Goal: Information Seeking & Learning: Check status

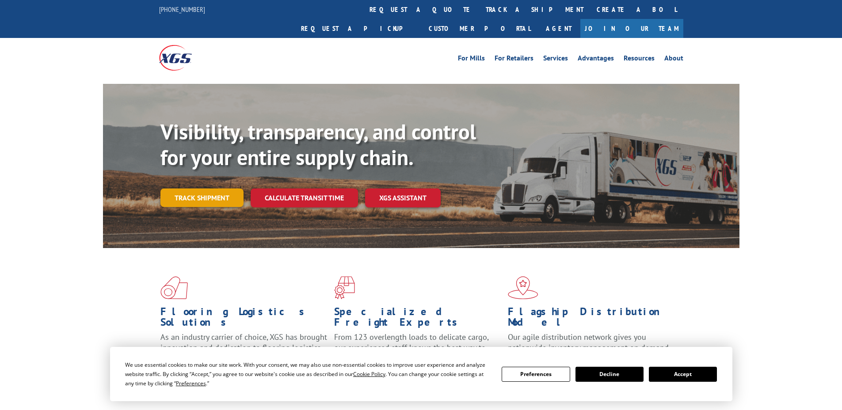
click at [189, 189] on link "Track shipment" at bounding box center [201, 198] width 83 height 19
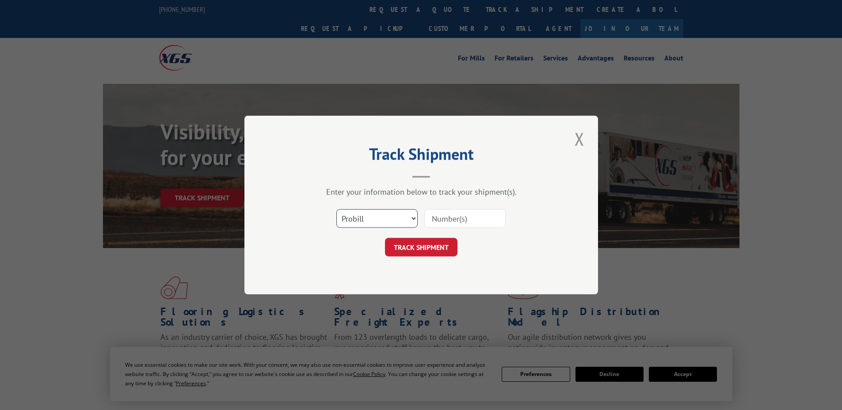
click at [369, 225] on select "Select category... Probill BOL PO" at bounding box center [376, 218] width 81 height 19
select select "po"
click at [336, 209] on select "Select category... Probill BOL PO" at bounding box center [376, 218] width 81 height 19
click at [439, 216] on input at bounding box center [464, 218] width 81 height 19
type input "14544820"
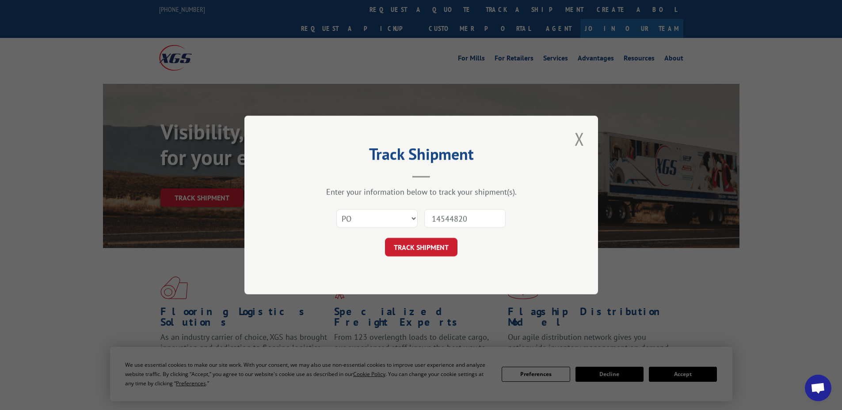
click at [385, 238] on button "TRACK SHIPMENT" at bounding box center [421, 247] width 72 height 19
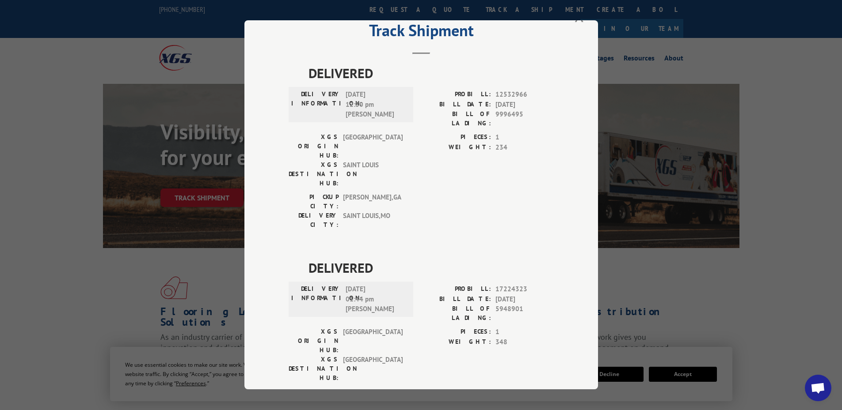
scroll to position [29, 0]
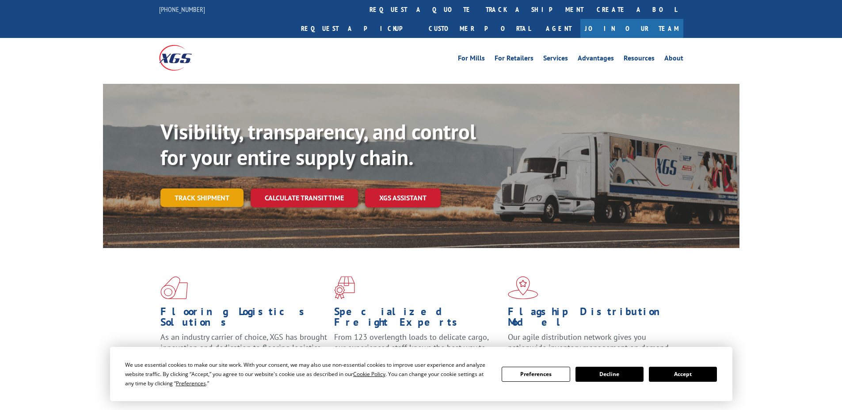
click at [219, 189] on link "Track shipment" at bounding box center [201, 198] width 83 height 19
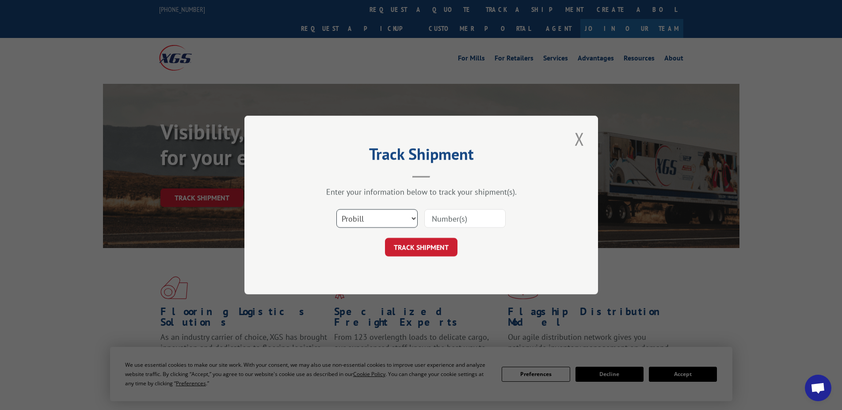
click at [364, 220] on select "Select category... Probill BOL PO" at bounding box center [376, 218] width 81 height 19
select select "po"
click at [336, 209] on select "Select category... Probill BOL PO" at bounding box center [376, 218] width 81 height 19
click at [440, 211] on input at bounding box center [464, 218] width 81 height 19
type input "14544740"
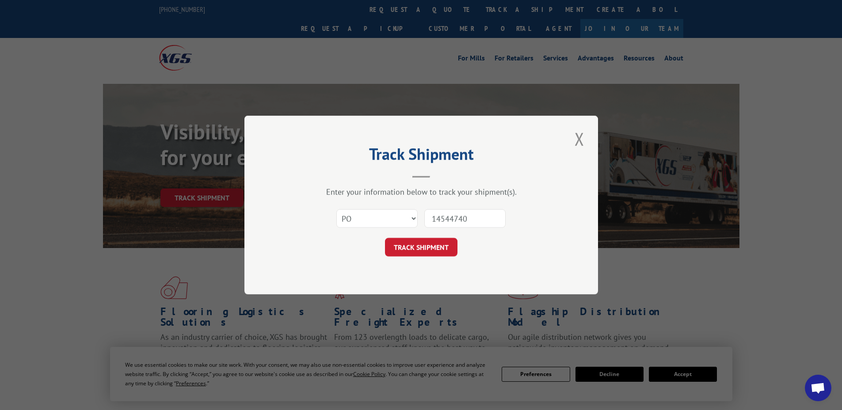
click button "TRACK SHIPMENT" at bounding box center [421, 247] width 72 height 19
